Goal: Transaction & Acquisition: Purchase product/service

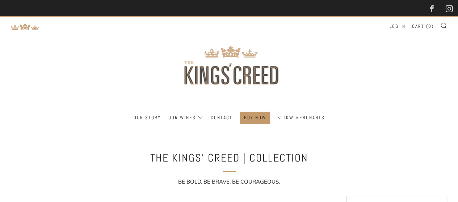
click at [232, 62] on img at bounding box center [229, 64] width 130 height 94
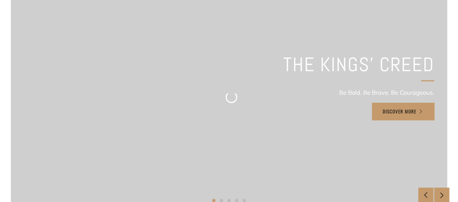
scroll to position [169, 0]
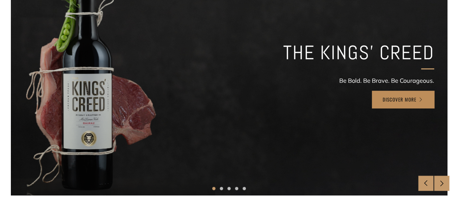
click at [395, 97] on link "Discover More" at bounding box center [403, 99] width 62 height 17
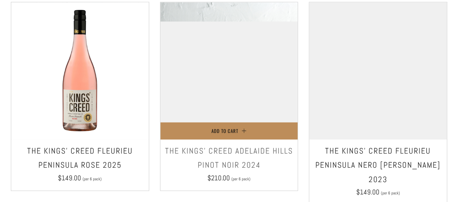
scroll to position [422, 0]
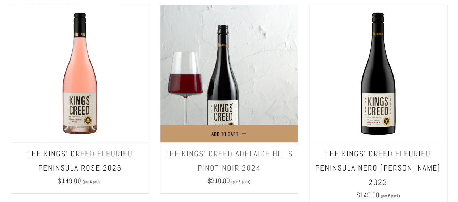
click at [228, 71] on img at bounding box center [229, 74] width 138 height 138
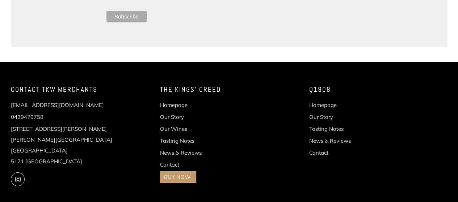
scroll to position [1354, 0]
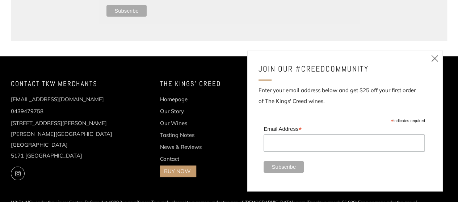
drag, startPoint x: 64, startPoint y: 120, endPoint x: 0, endPoint y: 91, distance: 70.6
click at [0, 91] on div "Contact TKW Merchants info@threekingswinemerchants.com.au 0439479758 169 Dougla…" at bounding box center [74, 136] width 149 height 117
copy p "169 Douglas Gully Road Blewitt Springs South Australia 5171 Australia"
click at [433, 60] on icon at bounding box center [434, 58] width 9 height 9
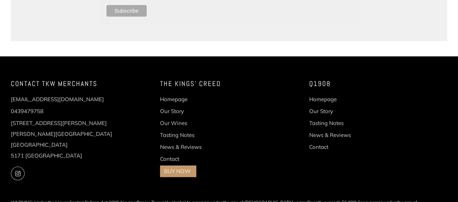
click at [409, 132] on div "Q1908 Homepage Our Story Tasting Notes News & Reviews Contact" at bounding box center [372, 120] width 149 height 85
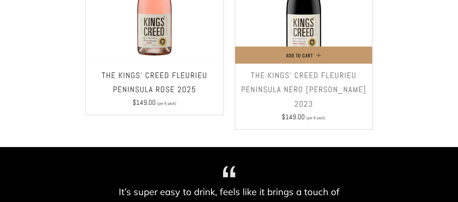
scroll to position [679, 0]
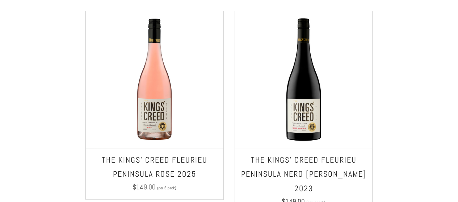
drag, startPoint x: 310, startPoint y: 67, endPoint x: 447, endPoint y: 114, distance: 144.8
click at [452, 112] on div at bounding box center [229, 62] width 458 height 451
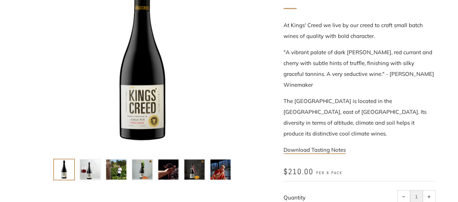
scroll to position [172, 0]
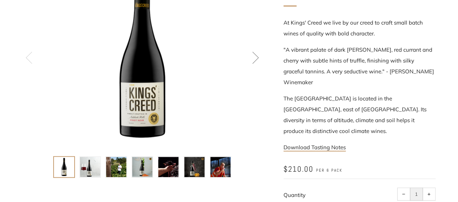
click at [200, 165] on img at bounding box center [194, 167] width 20 height 20
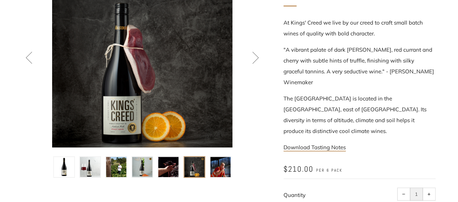
click at [142, 158] on img at bounding box center [142, 167] width 20 height 20
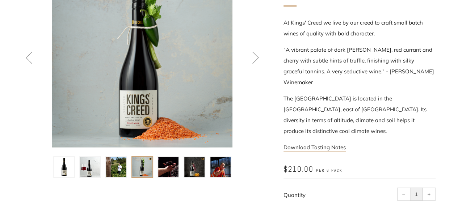
click at [111, 166] on img at bounding box center [116, 167] width 20 height 20
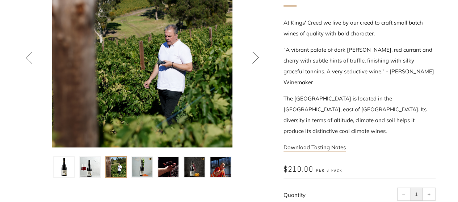
click at [250, 56] on icon at bounding box center [255, 57] width 12 height 12
